Goal: Task Accomplishment & Management: Complete application form

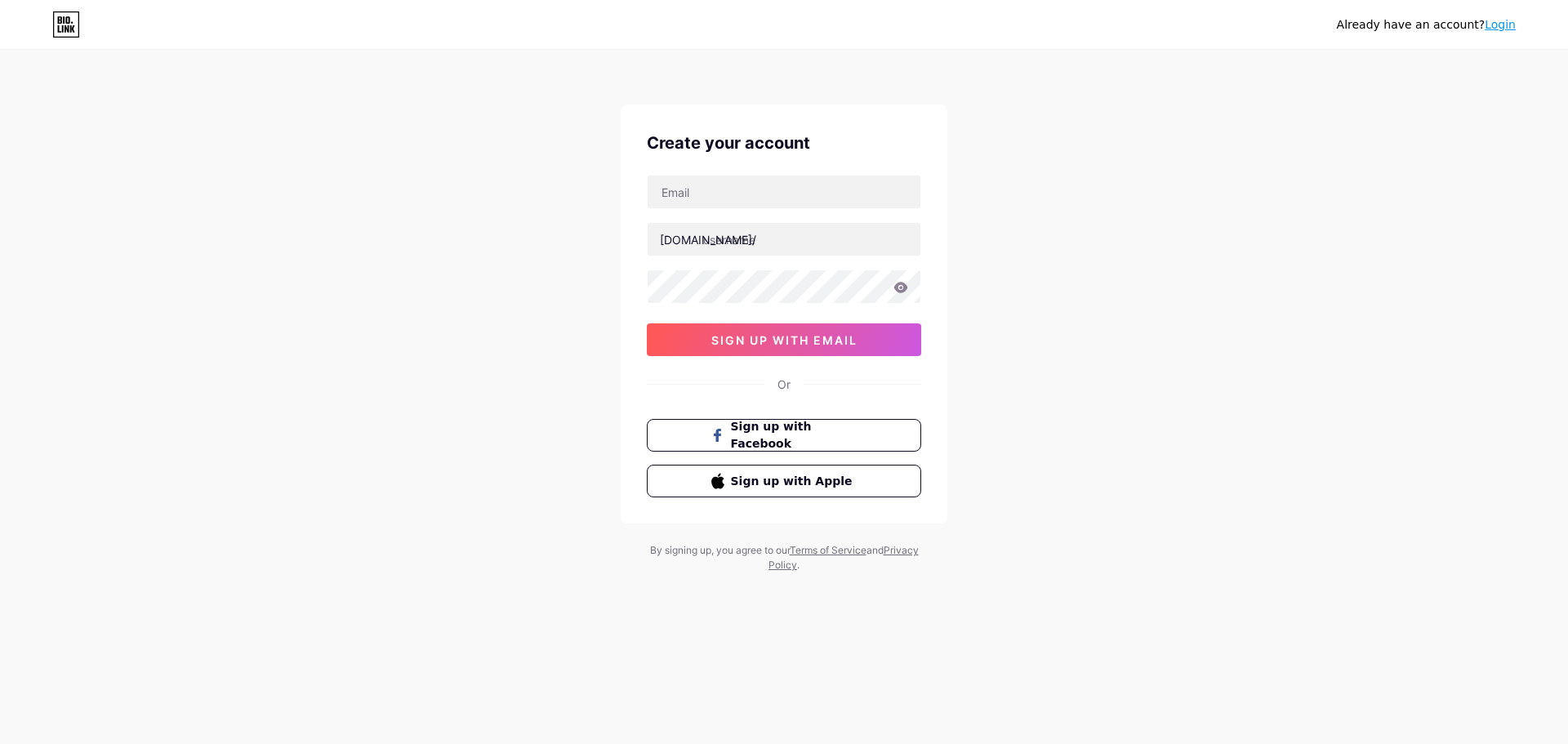
drag, startPoint x: 1473, startPoint y: 253, endPoint x: 1359, endPoint y: 240, distance: 114.7
click at [1473, 253] on div "Already have an account? Login Create your account [DOMAIN_NAME]/ 0cAFcWeA6csZL…" at bounding box center [784, 313] width 1568 height 625
click at [742, 188] on input "text" at bounding box center [784, 192] width 273 height 33
paste input "[EMAIL_ADDRESS][DOMAIN_NAME]"
type input "[EMAIL_ADDRESS][DOMAIN_NAME]"
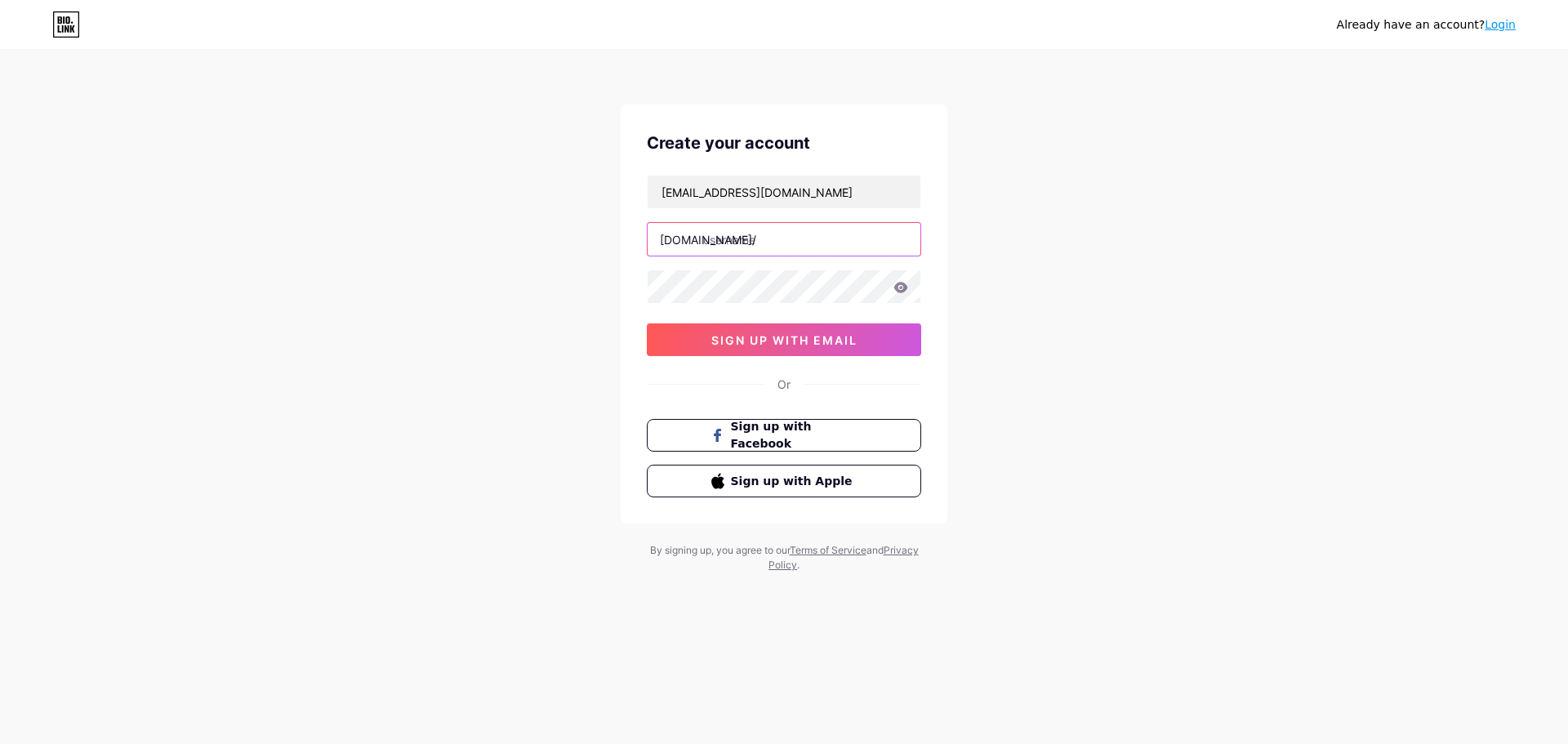
click at [782, 236] on input "text" at bounding box center [784, 239] width 273 height 33
paste input "blowoutskinclinic"
type input "blowoutskinclinic"
click at [712, 344] on span "sign up with email" at bounding box center [784, 340] width 146 height 14
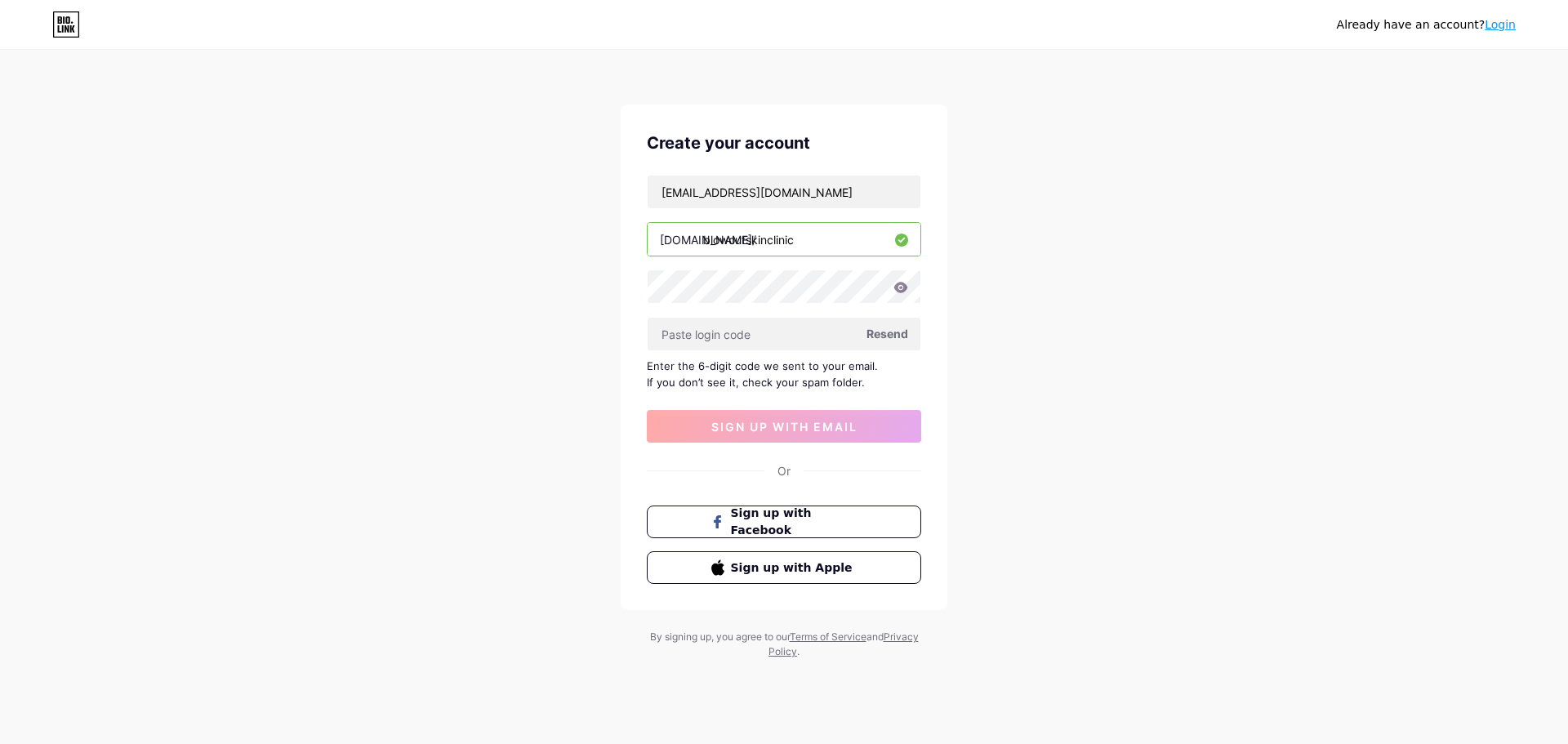
click at [887, 329] on span "Resend" at bounding box center [887, 333] width 42 height 17
paste input "191586"
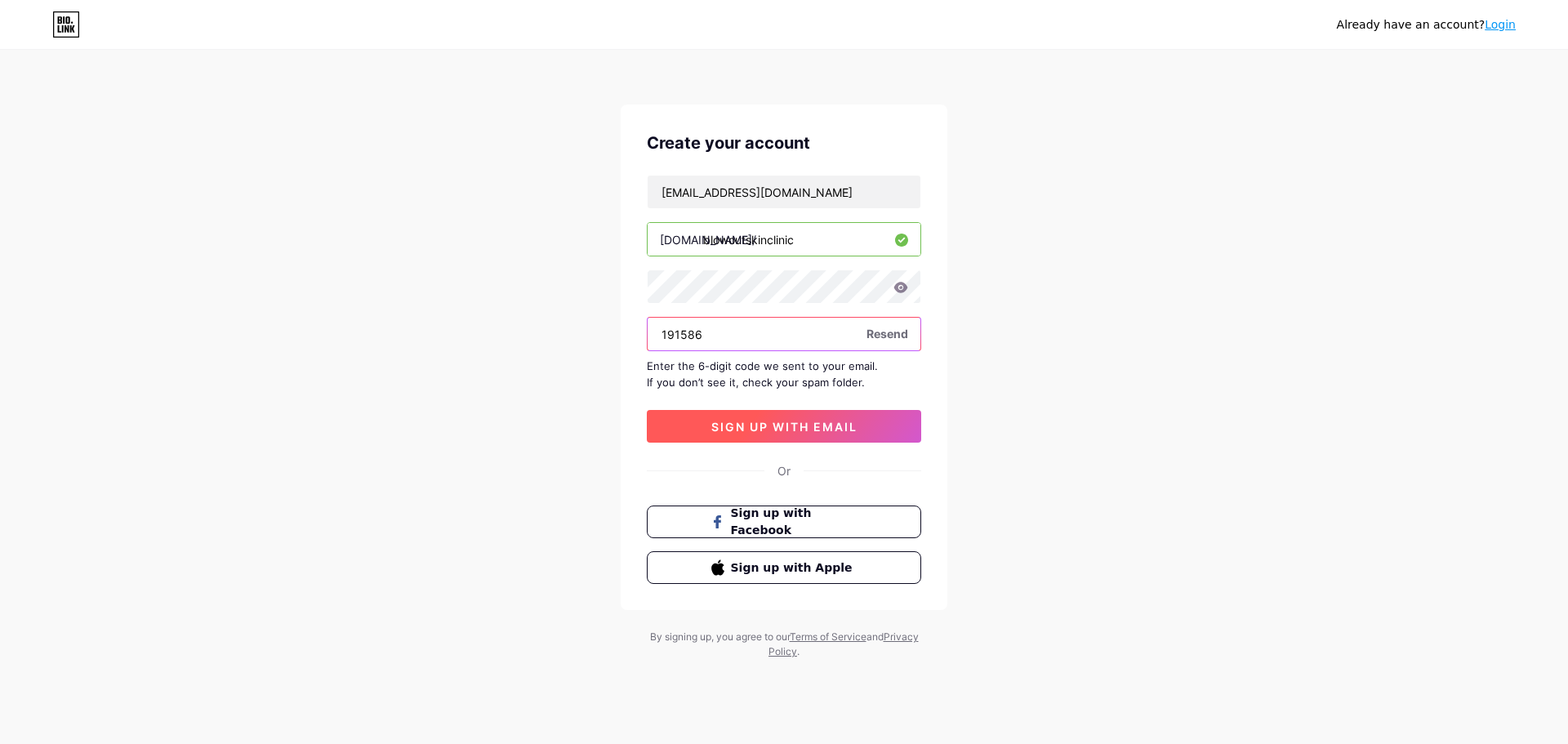
type input "191586"
click at [763, 437] on button "sign up with email" at bounding box center [784, 426] width 275 height 33
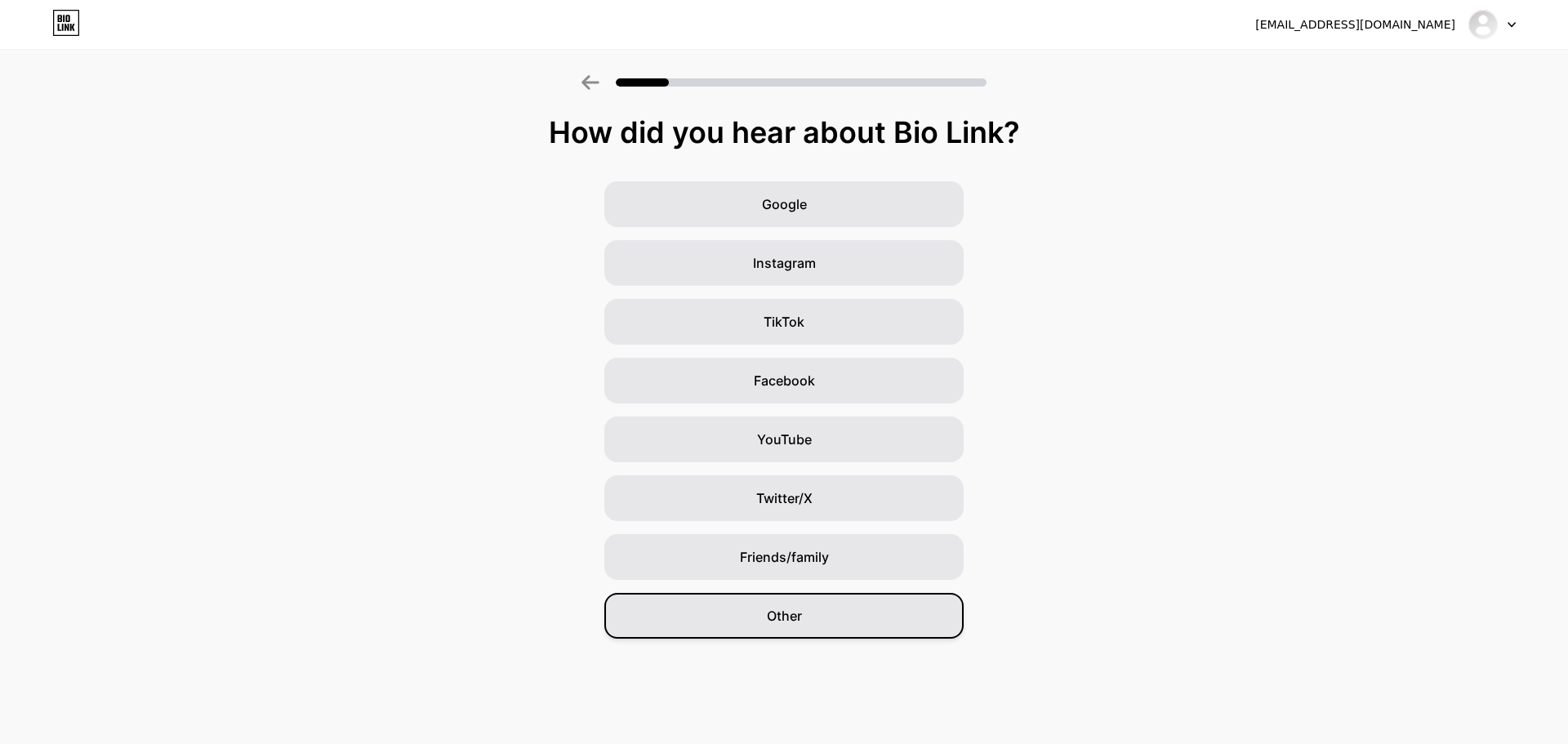
click at [795, 622] on span "Other" at bounding box center [784, 616] width 35 height 20
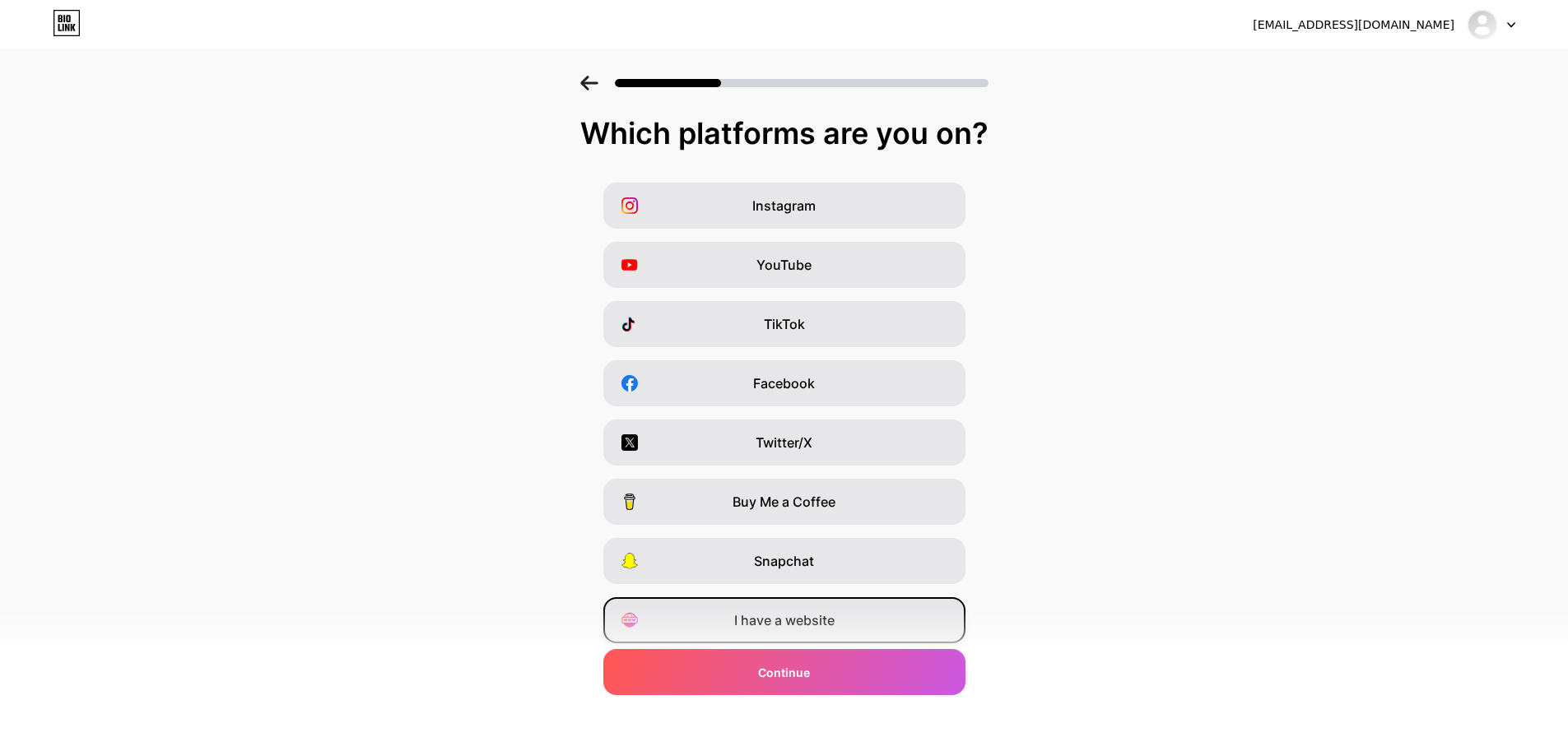
click at [799, 635] on div "I have a website" at bounding box center [784, 620] width 363 height 46
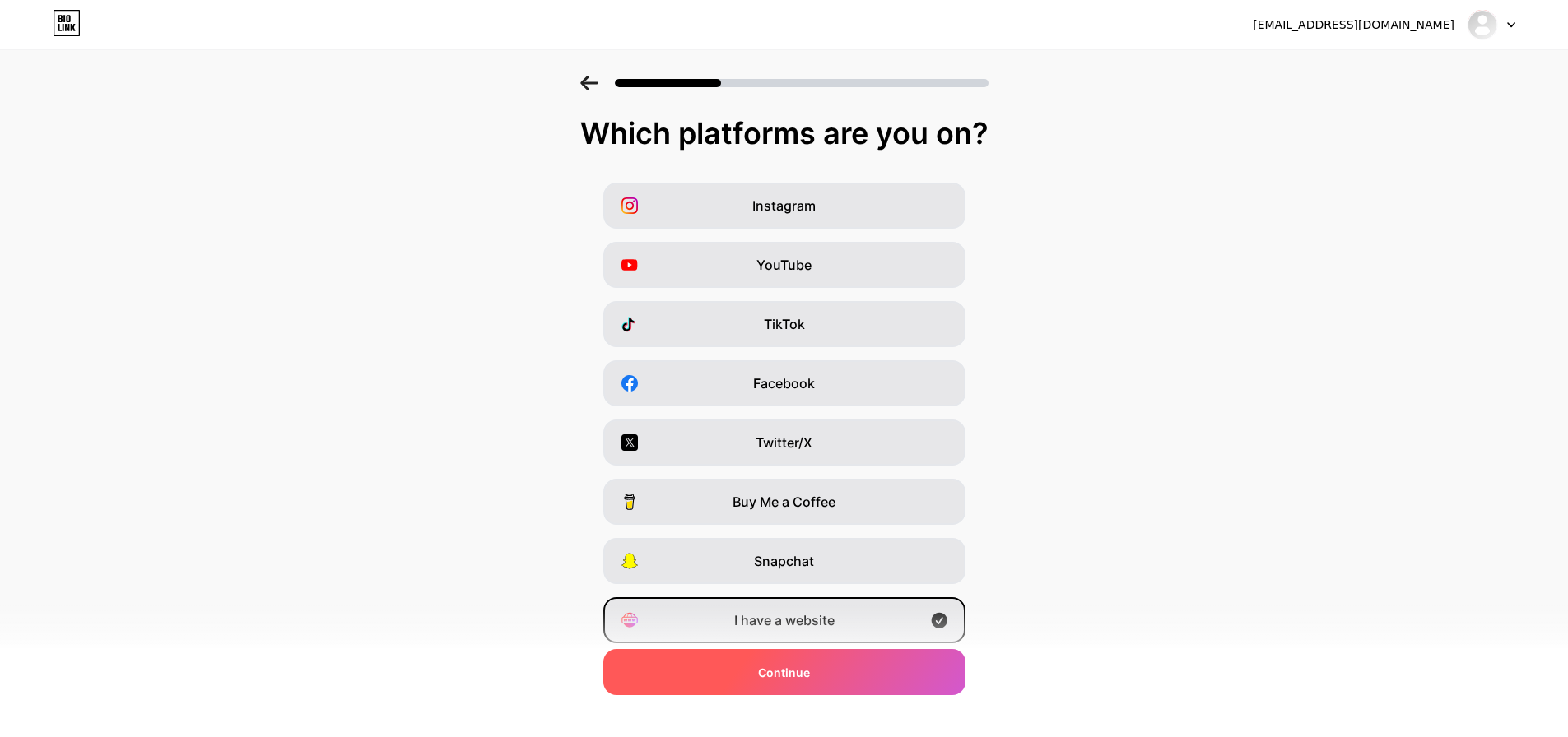
click at [805, 679] on span "Continue" at bounding box center [784, 672] width 52 height 17
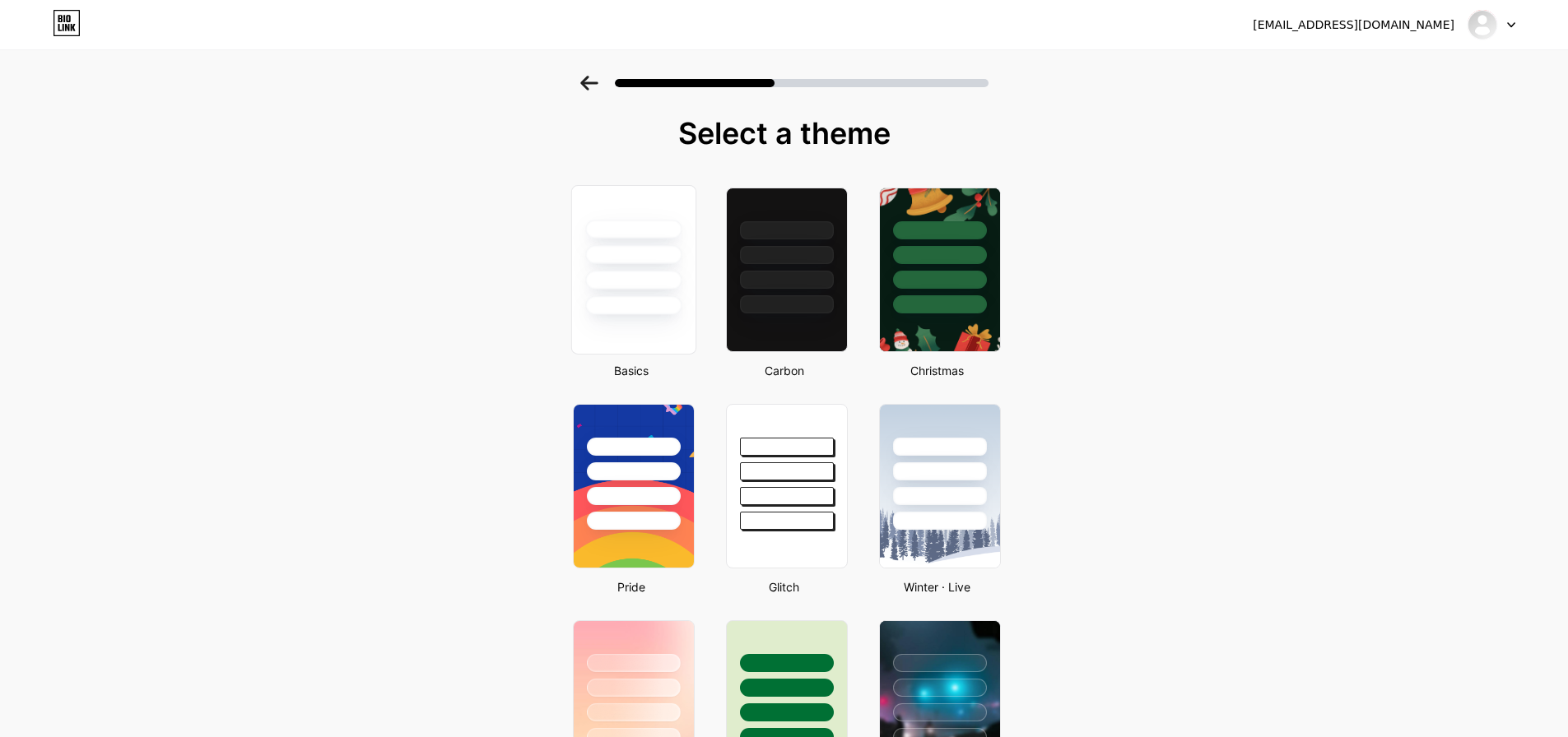
click at [637, 245] on div at bounding box center [633, 255] width 96 height 19
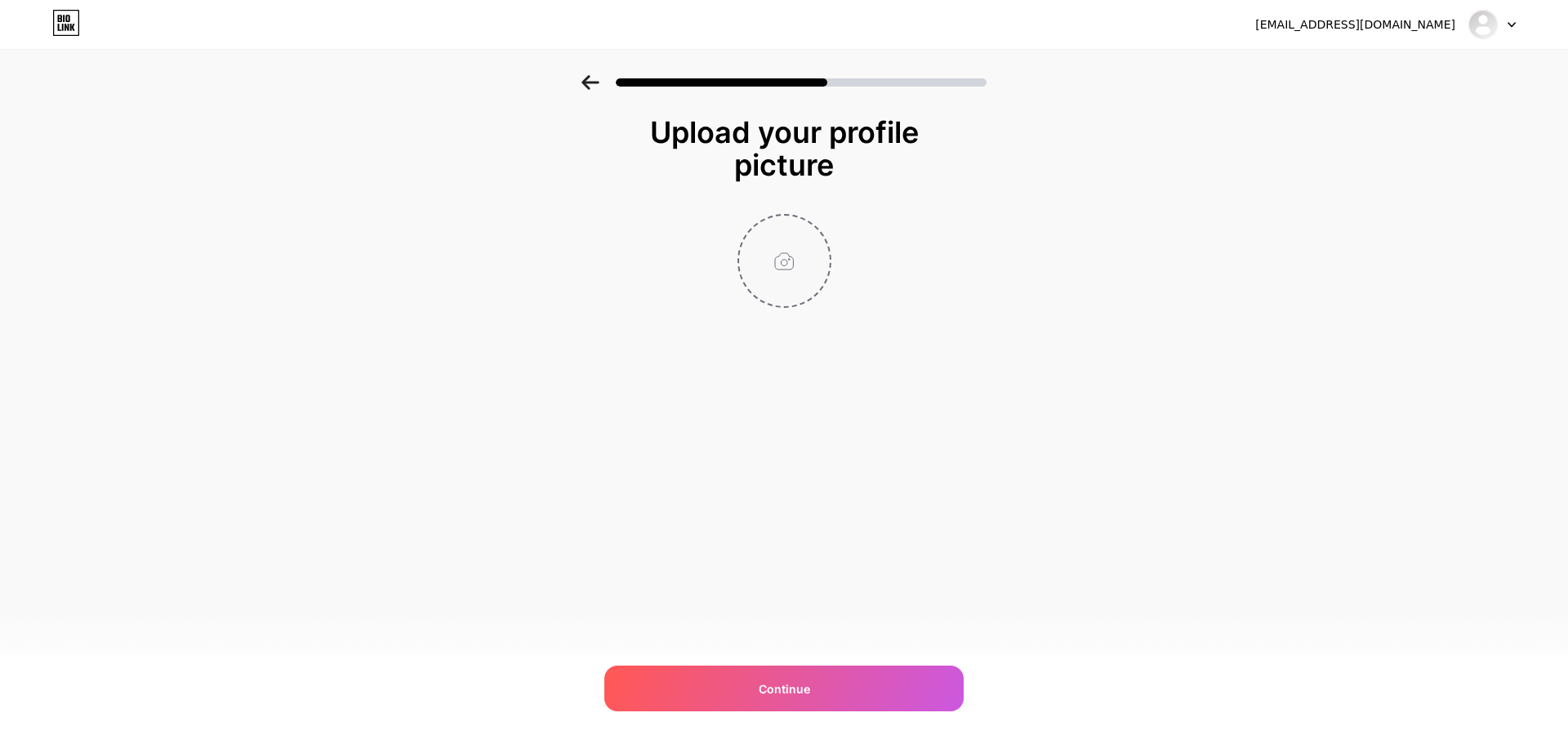
click at [785, 235] on input "file" at bounding box center [784, 261] width 91 height 91
type input "C:\fakepath\seghws4hr.jpg"
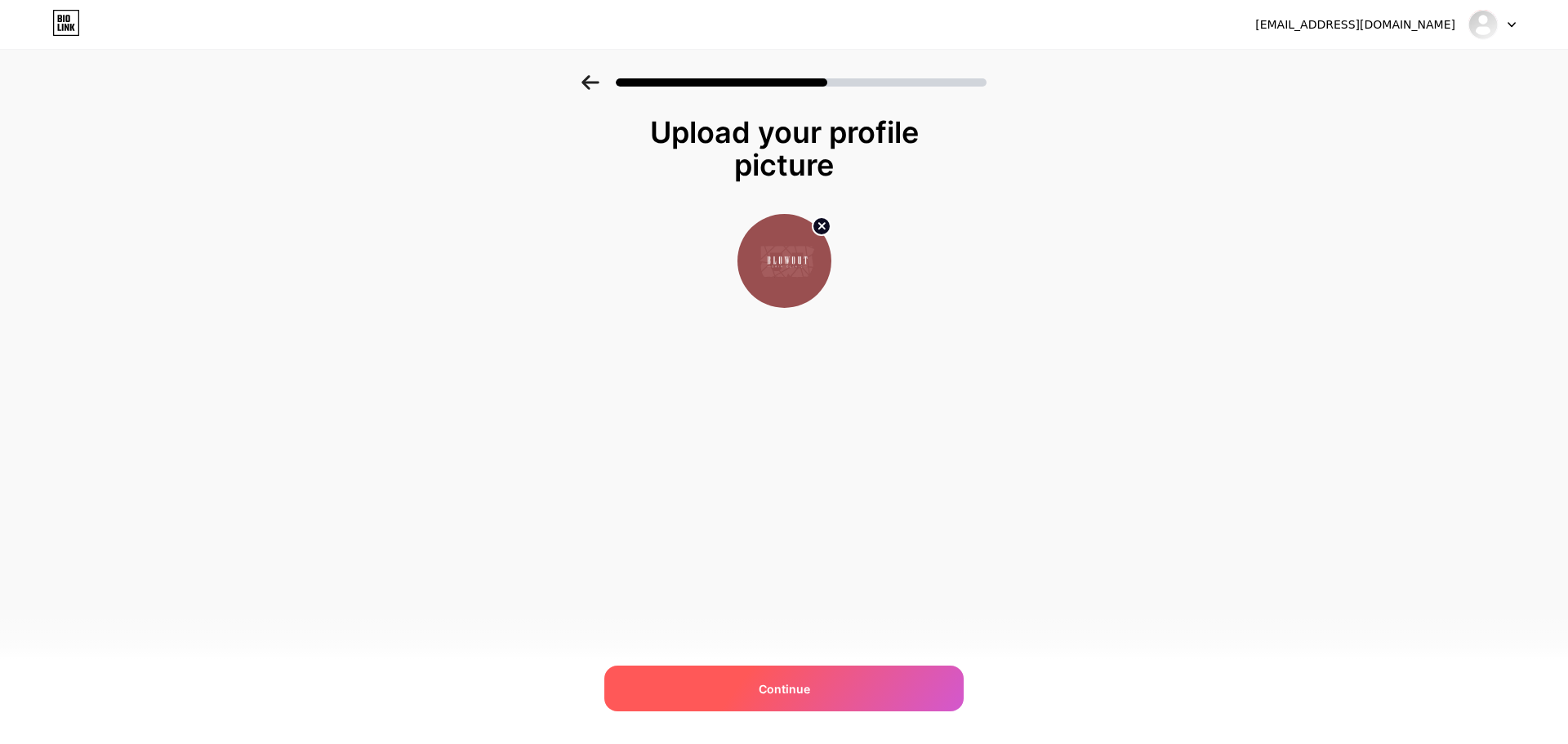
click at [821, 683] on div "Continue" at bounding box center [784, 688] width 360 height 45
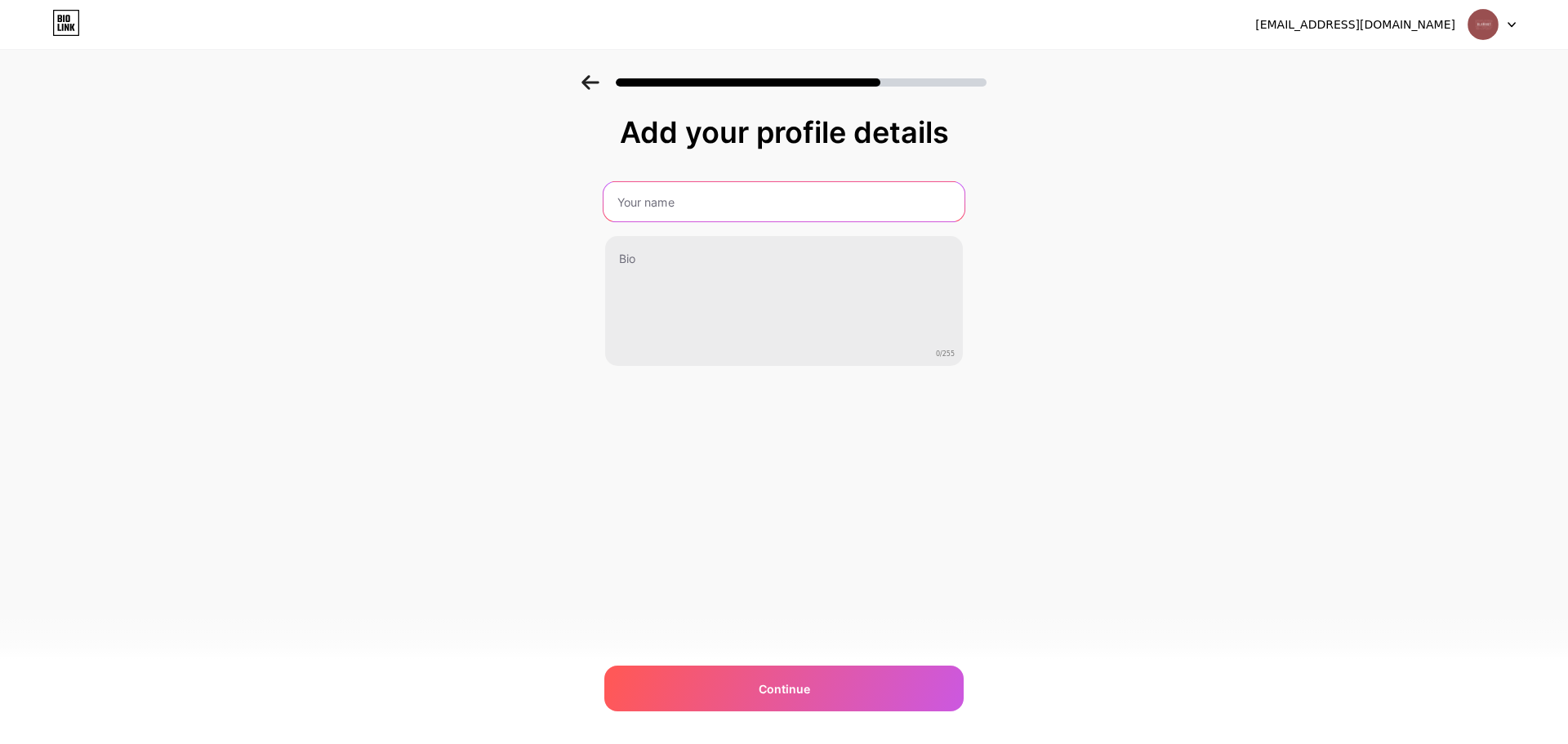
click at [745, 204] on input "text" at bounding box center [784, 202] width 361 height 40
paste input "Blowout Skin Clinic"
type input "Blowout Skin Clinic"
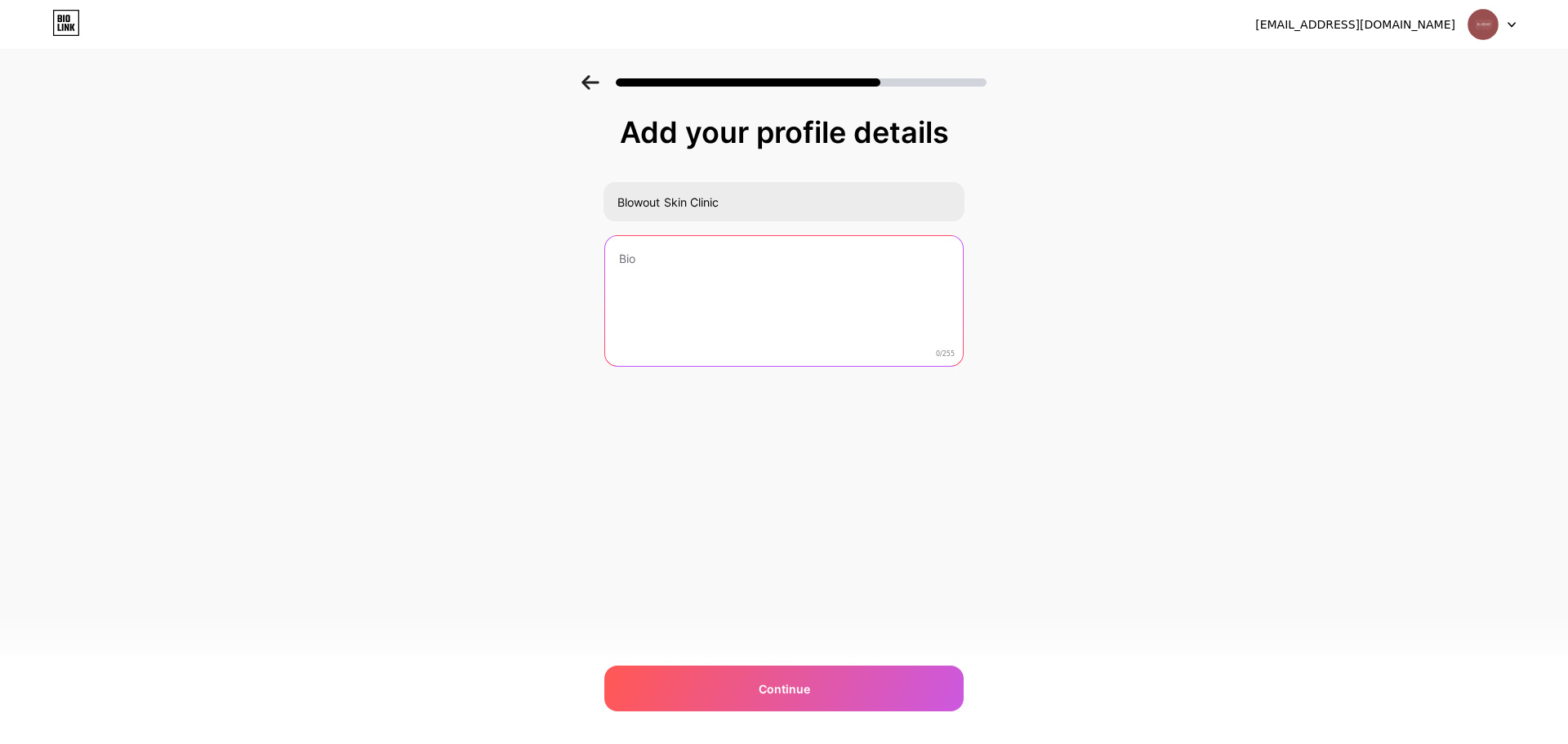
click at [707, 314] on textarea at bounding box center [784, 301] width 358 height 131
paste textarea "Blowout Skin Clinic, [GEOGRAPHIC_DATA]'s top cosmetology clinic, will help you …"
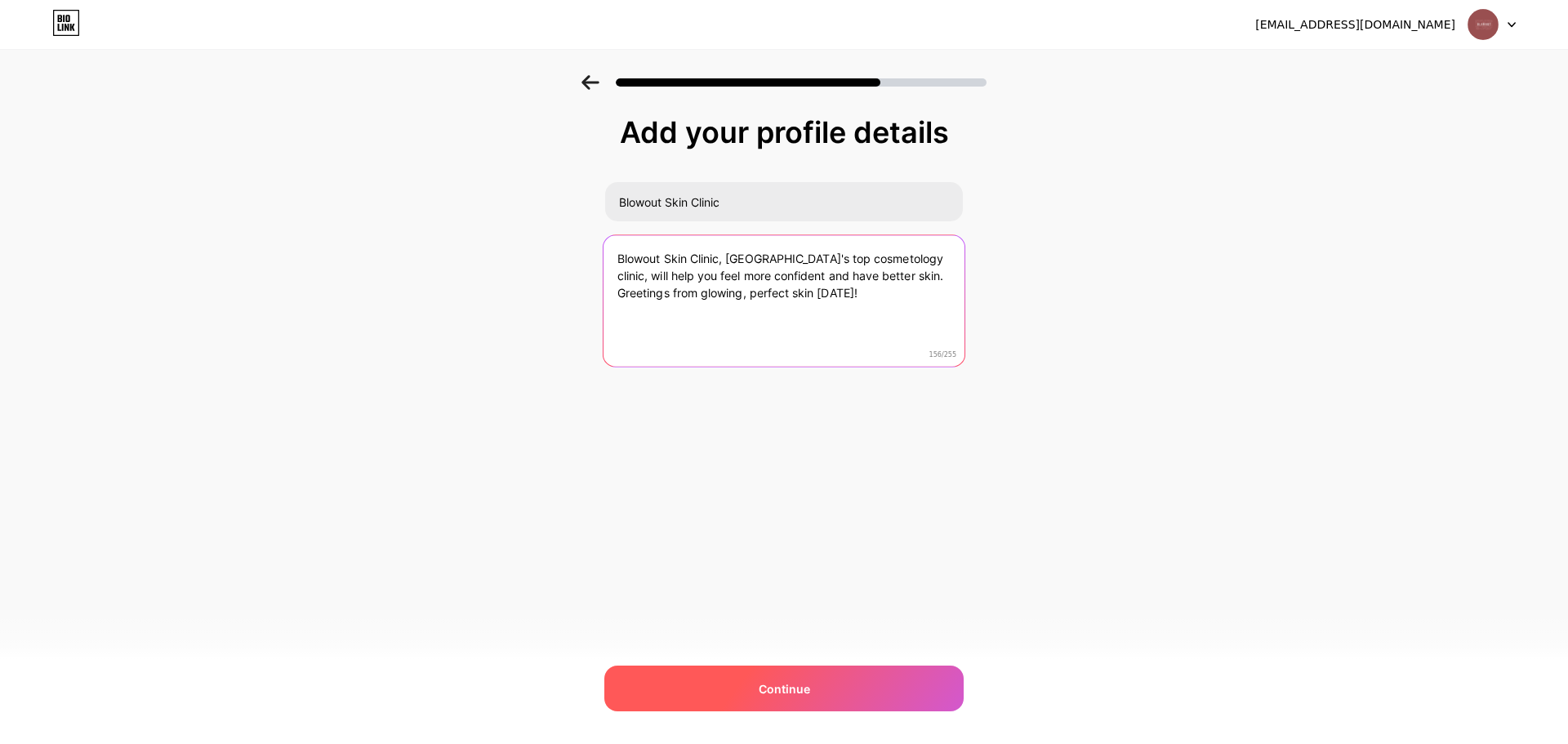
type textarea "Blowout Skin Clinic, [GEOGRAPHIC_DATA]'s top cosmetology clinic, will help you …"
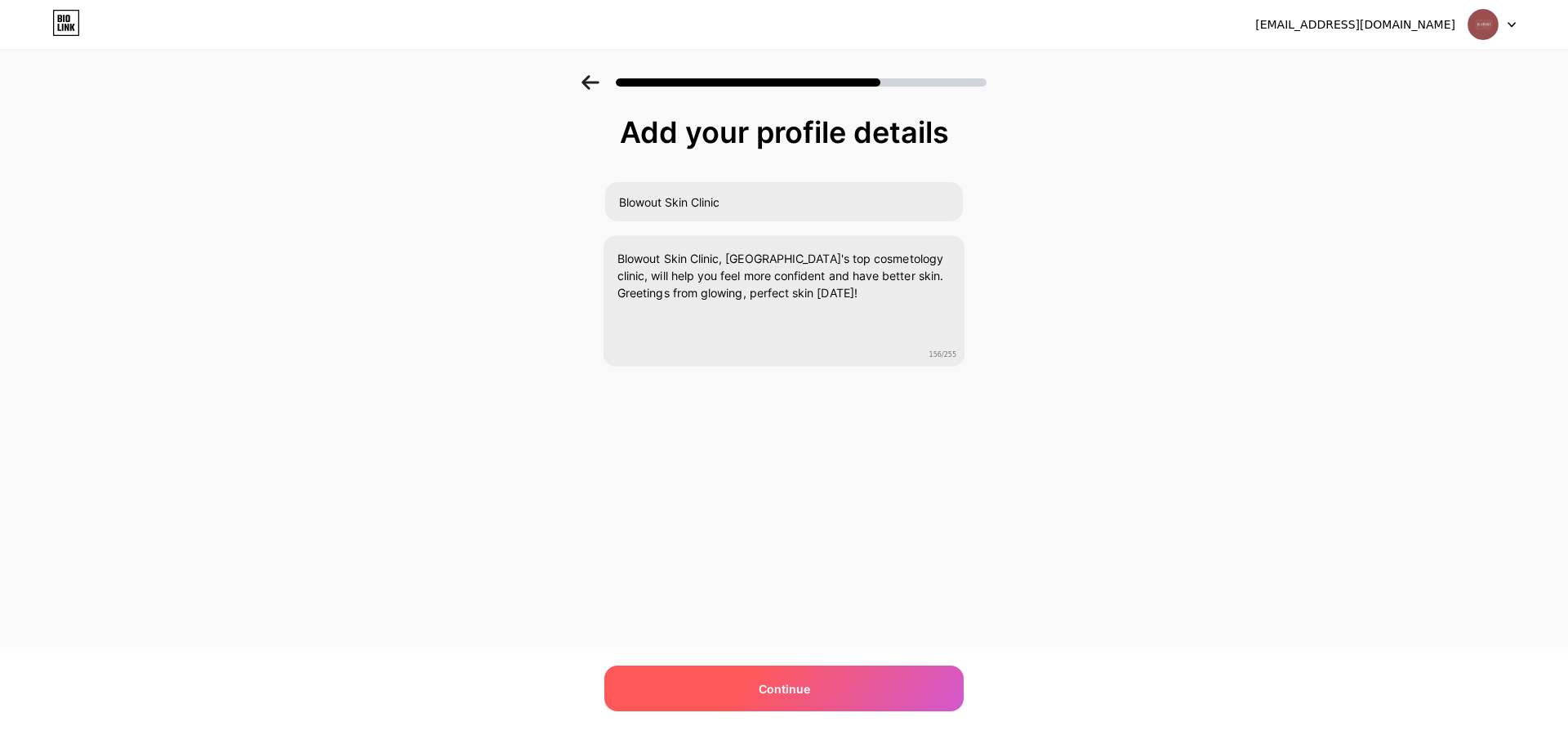
click at [816, 685] on div "Continue" at bounding box center [784, 688] width 360 height 45
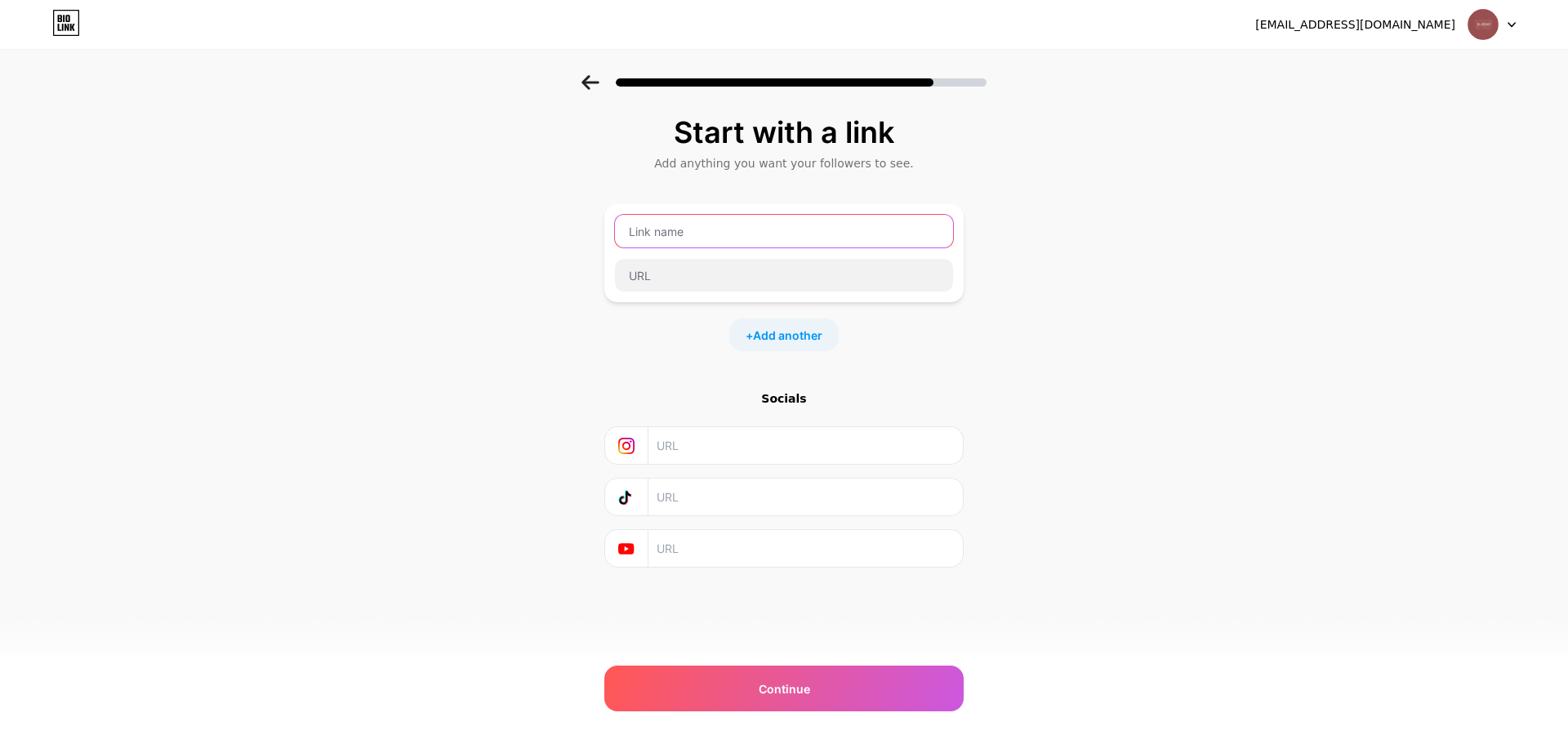
click at [718, 243] on input "text" at bounding box center [784, 231] width 338 height 33
paste input "cosmetology clinic in [GEOGRAPHIC_DATA]"
type input "cosmetology clinic in [GEOGRAPHIC_DATA]"
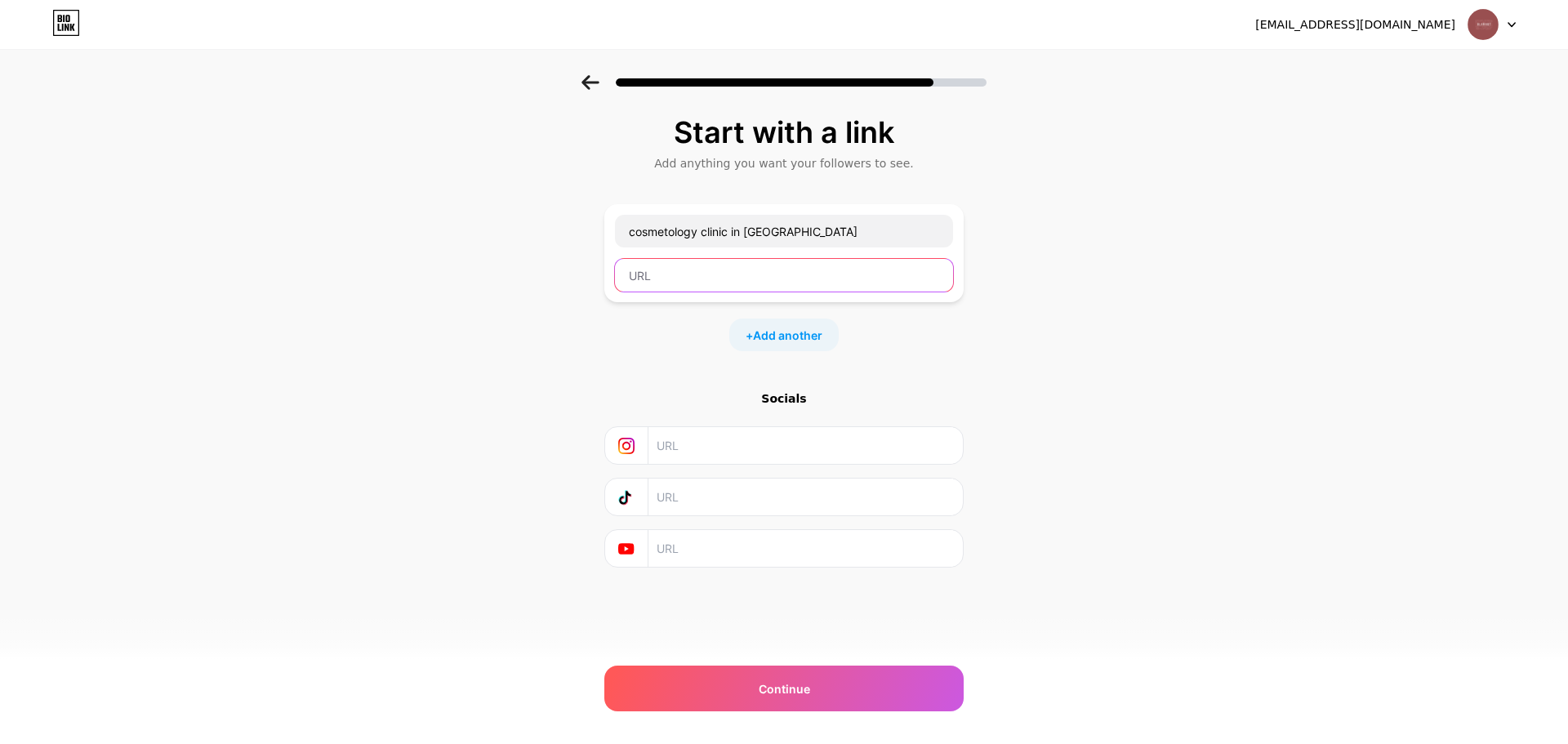
paste input "[URL][DOMAIN_NAME]"
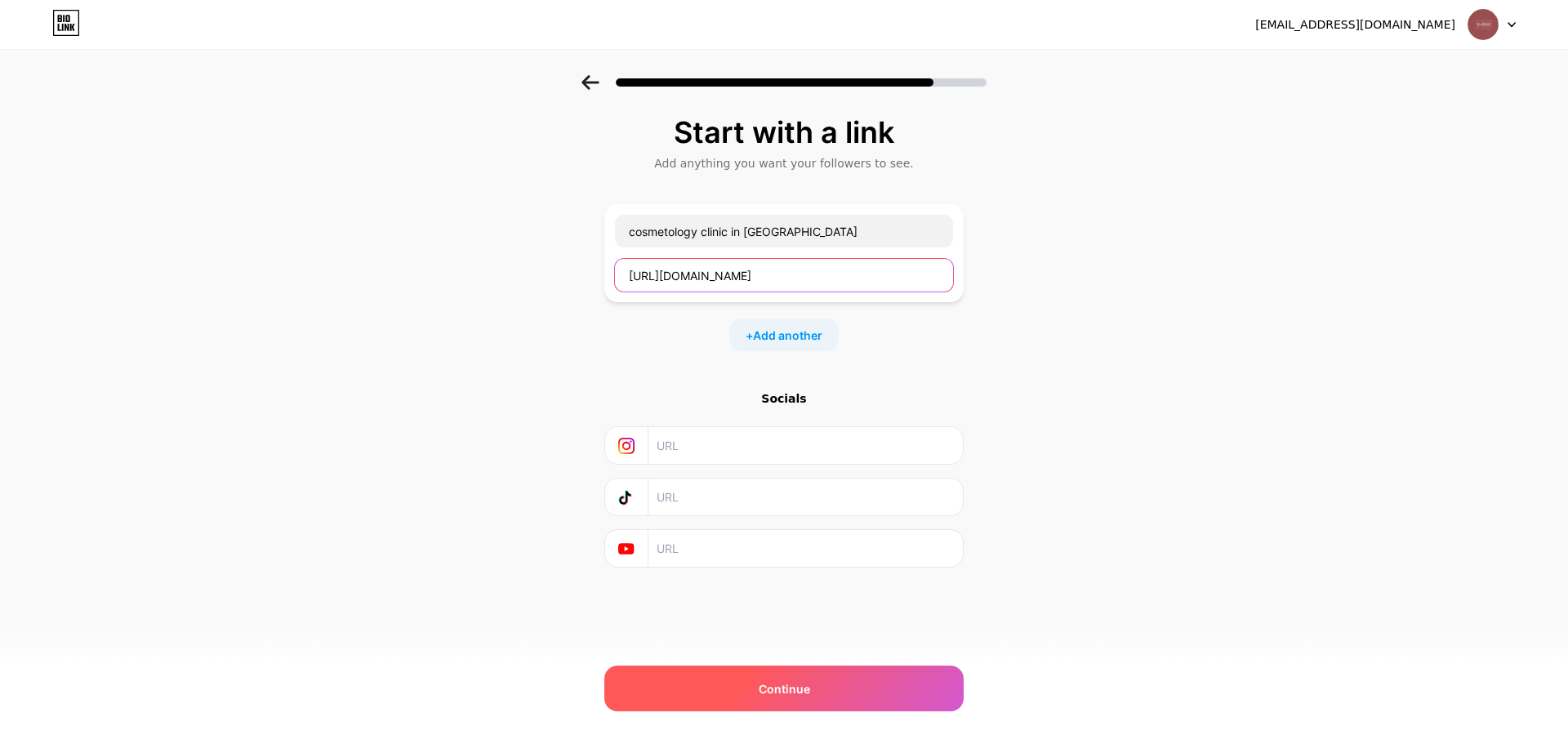
type input "[URL][DOMAIN_NAME]"
click at [814, 702] on div "Continue" at bounding box center [784, 688] width 360 height 45
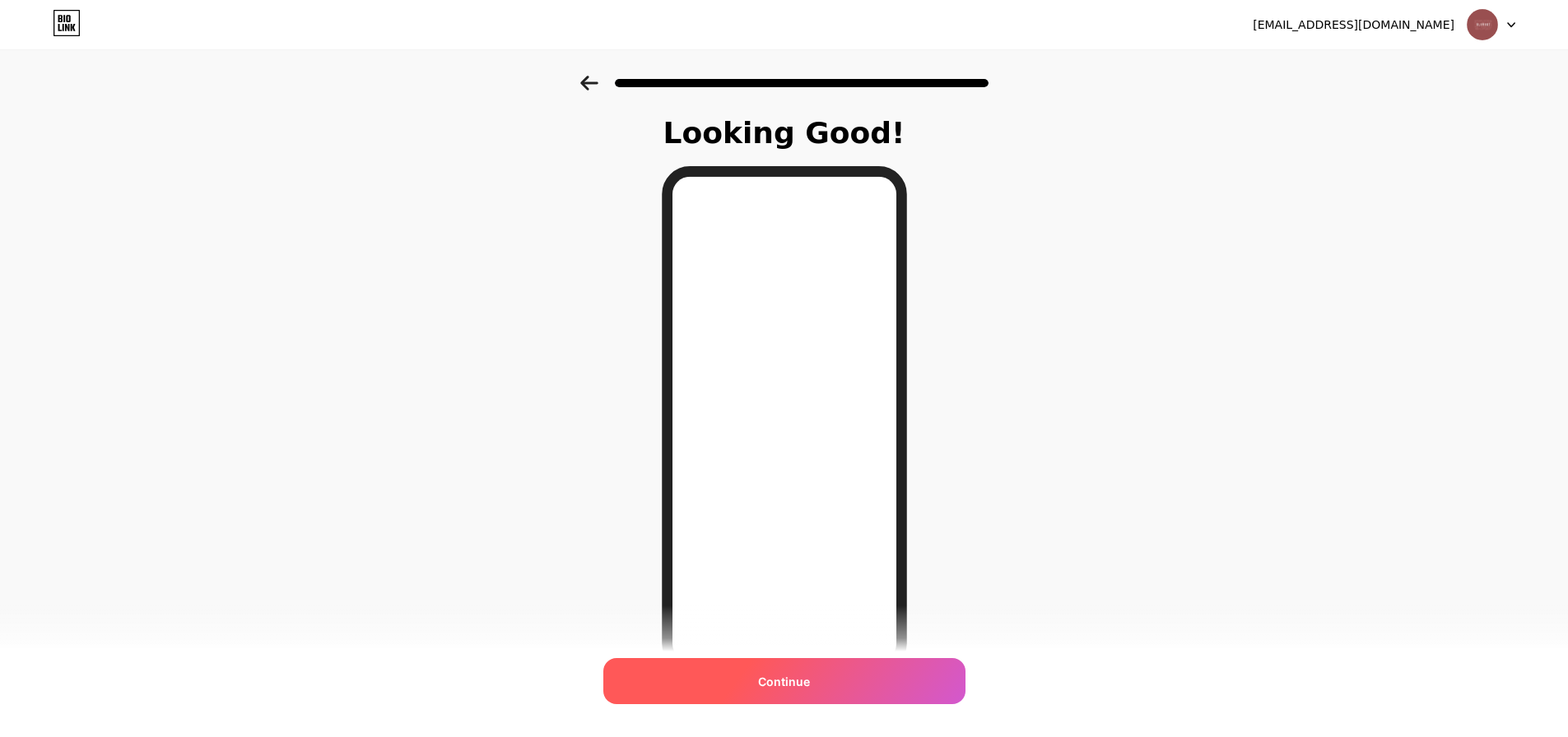
click at [803, 681] on span "Continue" at bounding box center [784, 682] width 52 height 17
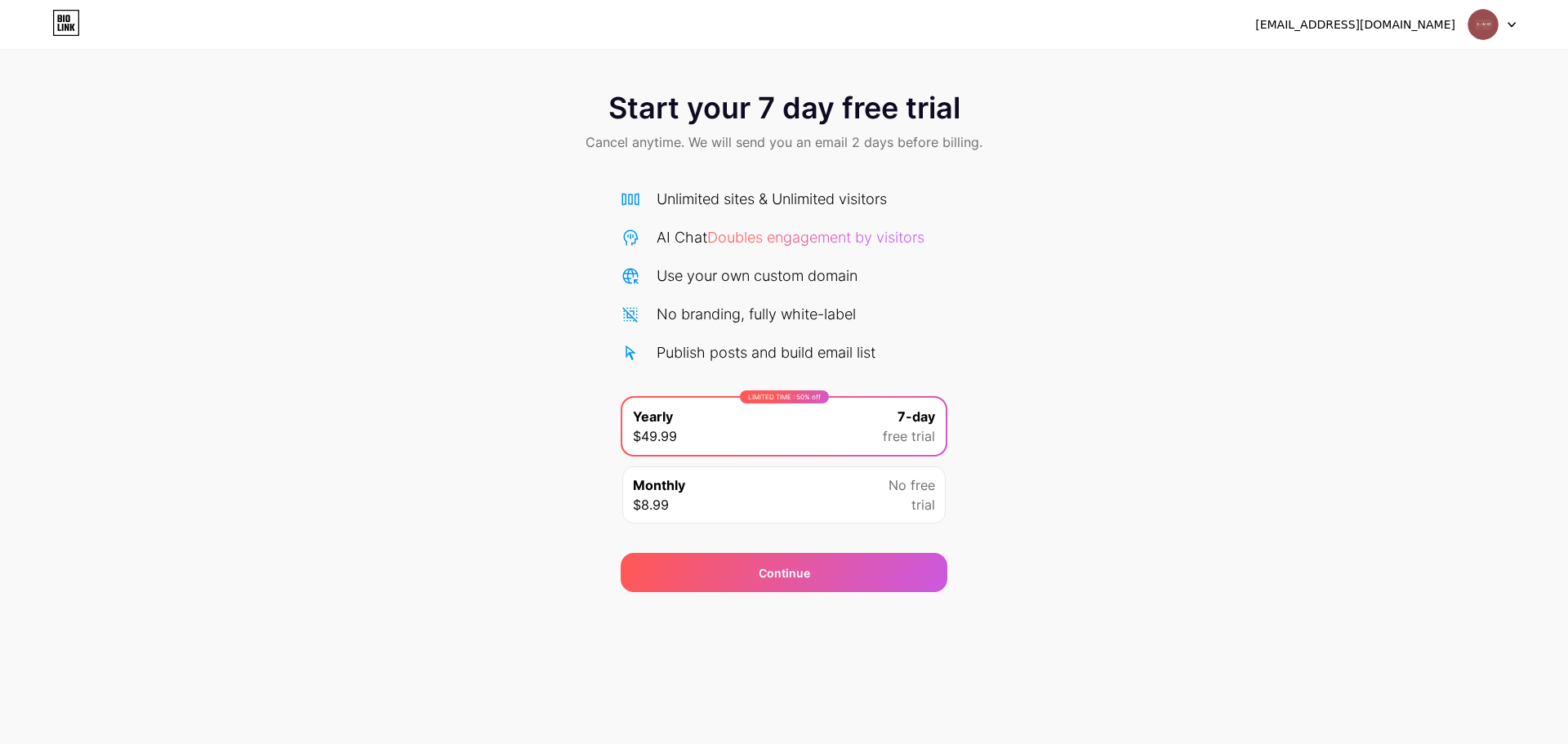
click at [1478, 25] on img at bounding box center [1483, 25] width 31 height 31
click at [1370, 27] on div "[EMAIL_ADDRESS][DOMAIN_NAME]" at bounding box center [1356, 25] width 200 height 17
click at [56, 25] on icon at bounding box center [65, 23] width 27 height 26
click at [816, 586] on div "Continue" at bounding box center [784, 573] width 327 height 40
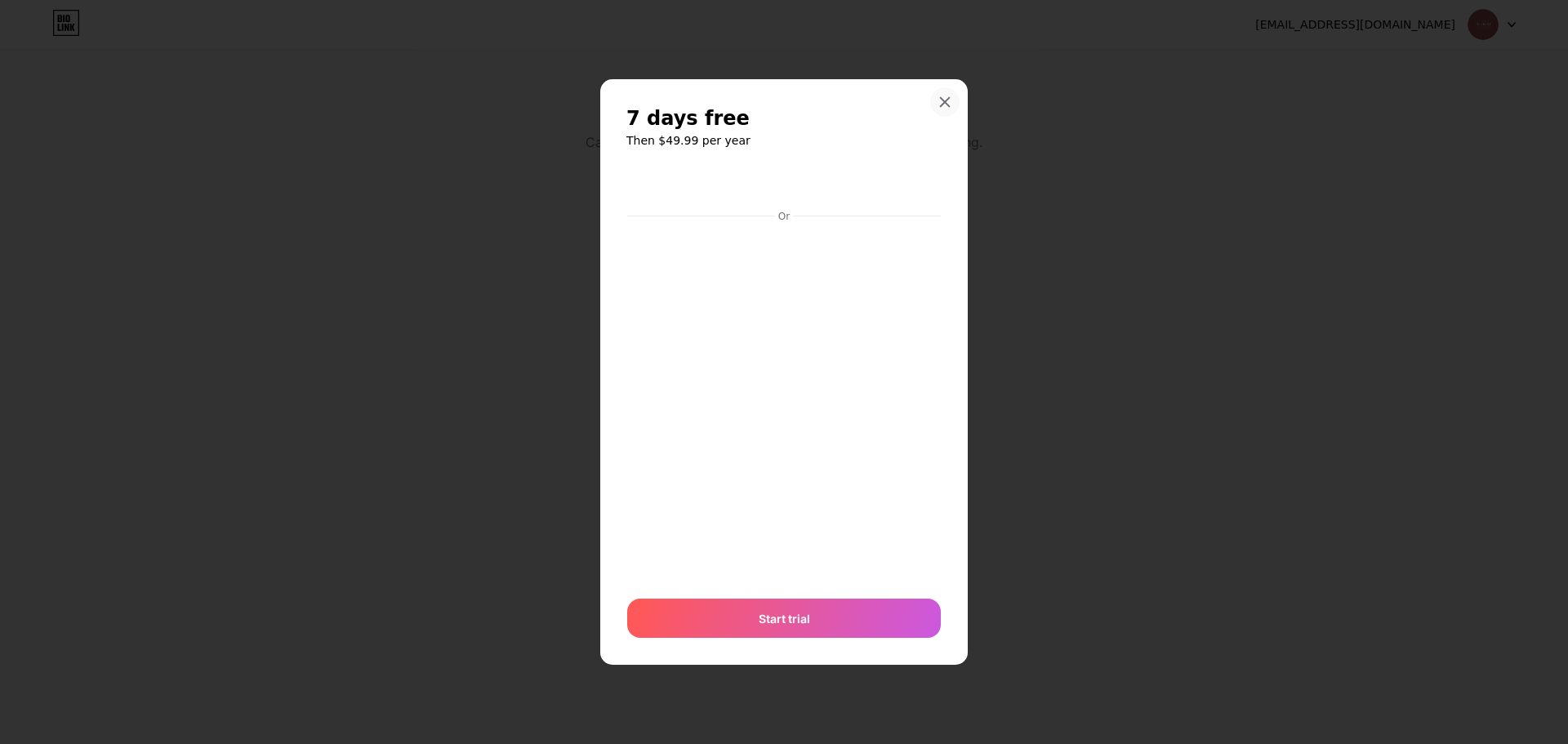
click at [941, 102] on icon at bounding box center [945, 102] width 13 height 13
